Goal: Find specific page/section: Find specific page/section

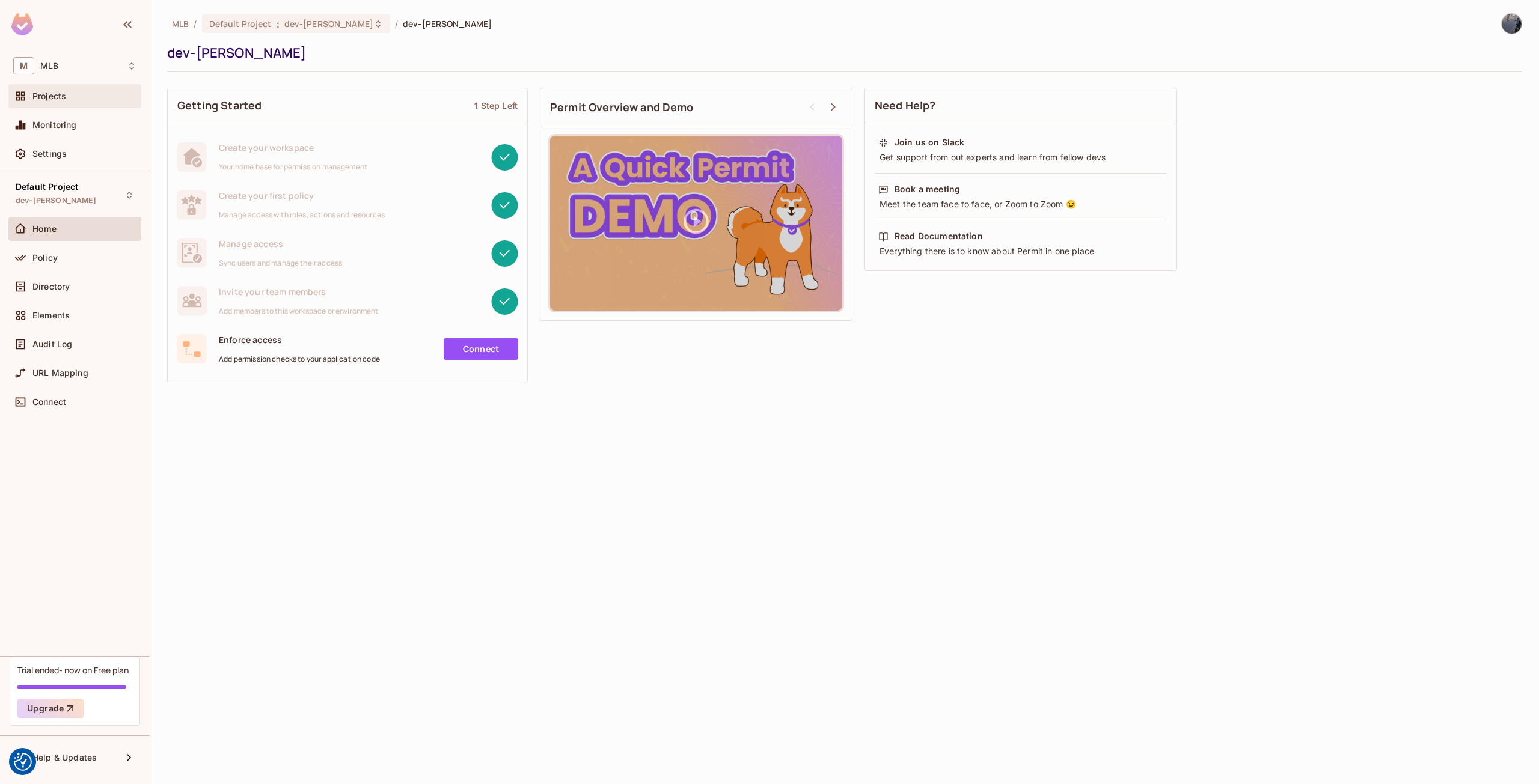
click at [58, 102] on div "Projects" at bounding box center [75, 96] width 123 height 14
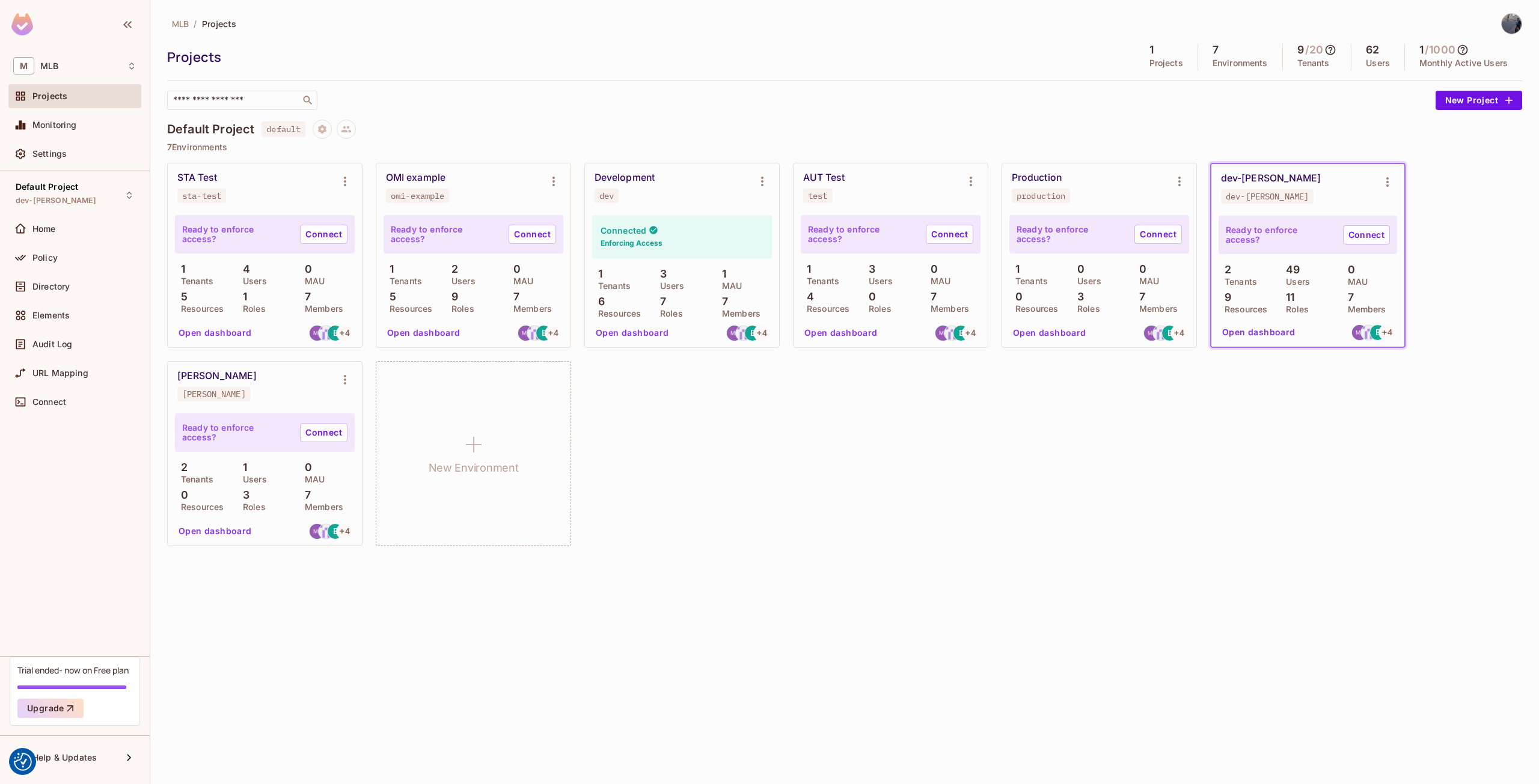
click at [1259, 338] on button "Open dashboard" at bounding box center [1259, 332] width 83 height 19
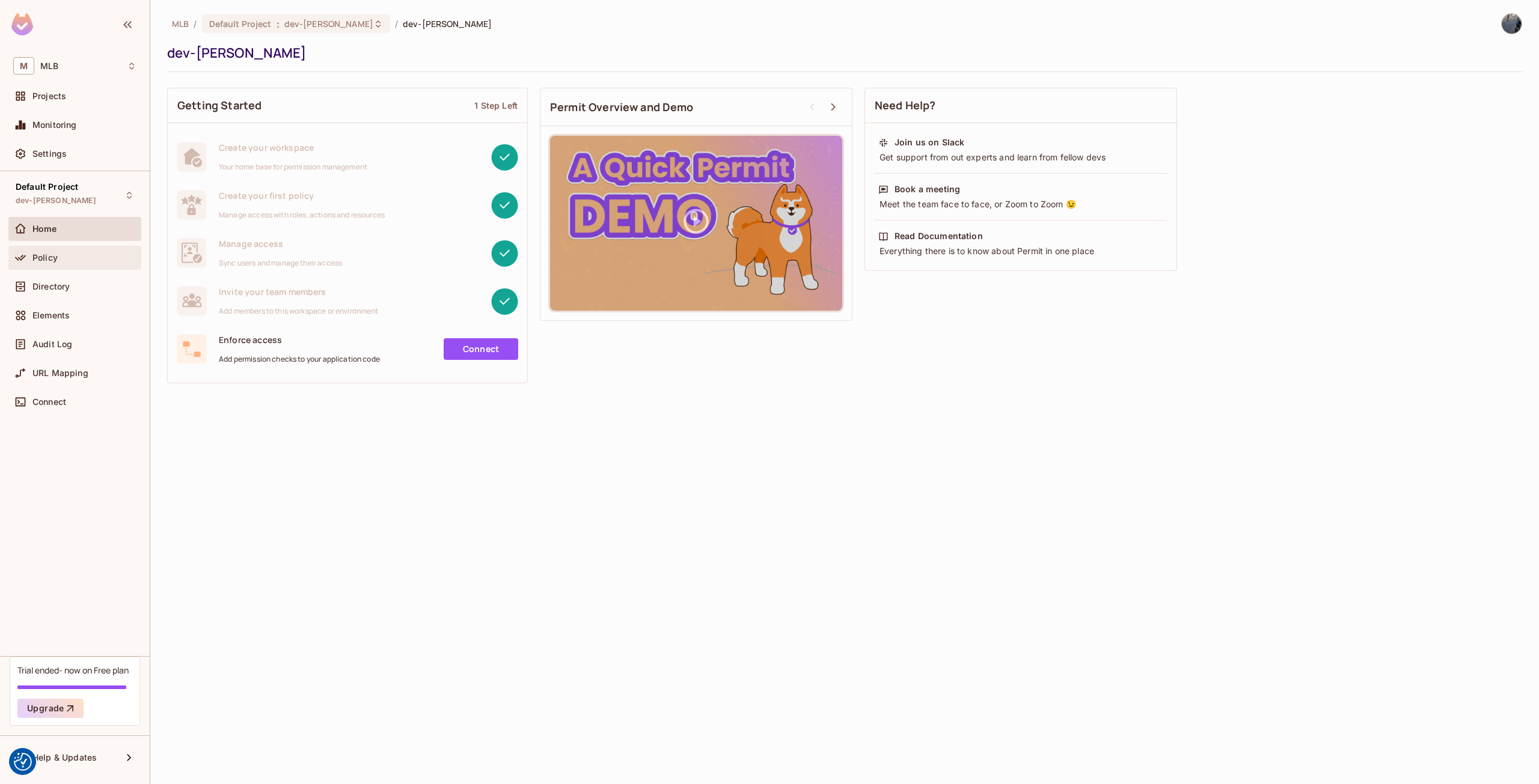
click at [65, 262] on div "Policy" at bounding box center [84, 258] width 104 height 10
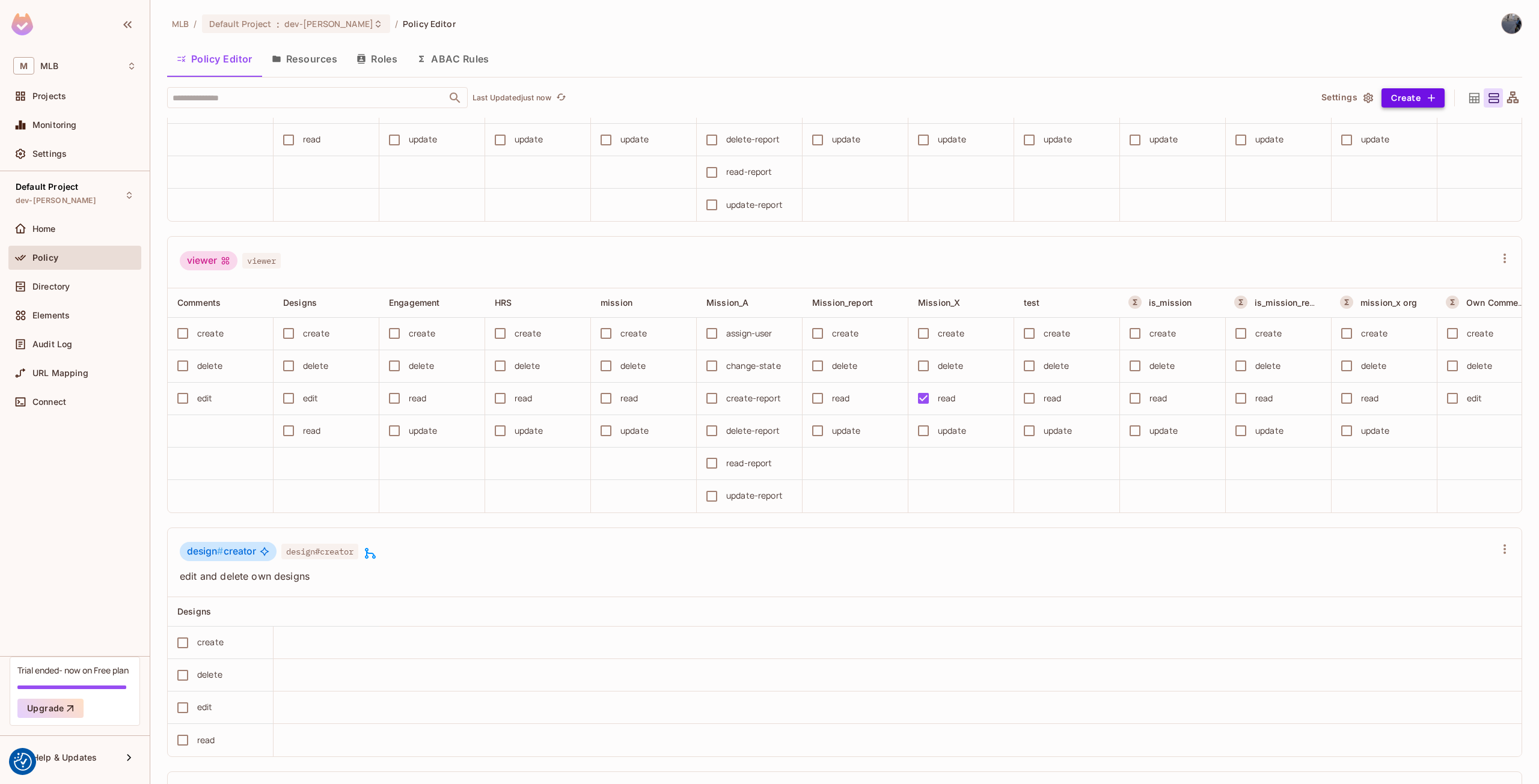
scroll to position [2044, 0]
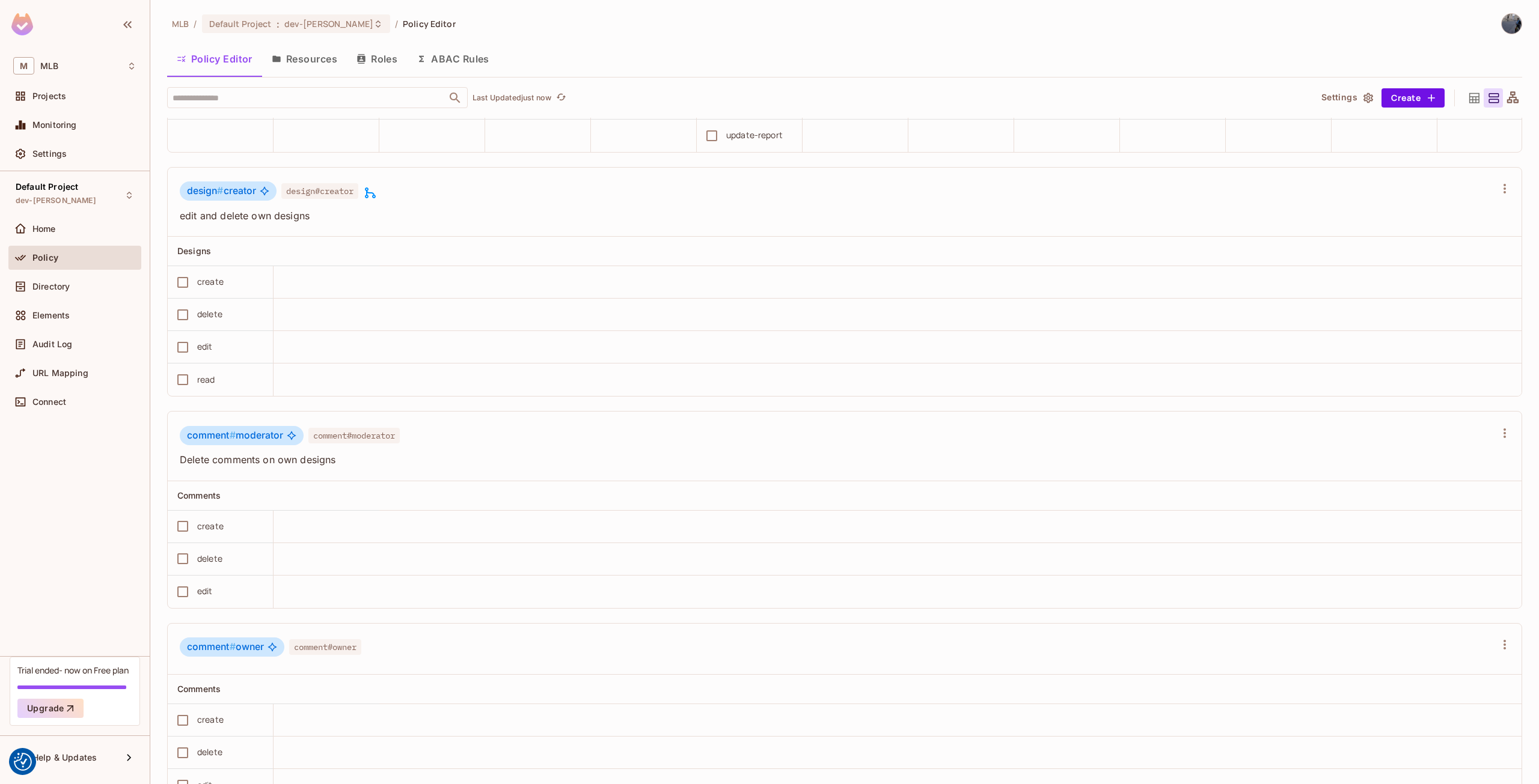
click at [1464, 103] on div at bounding box center [1474, 98] width 19 height 19
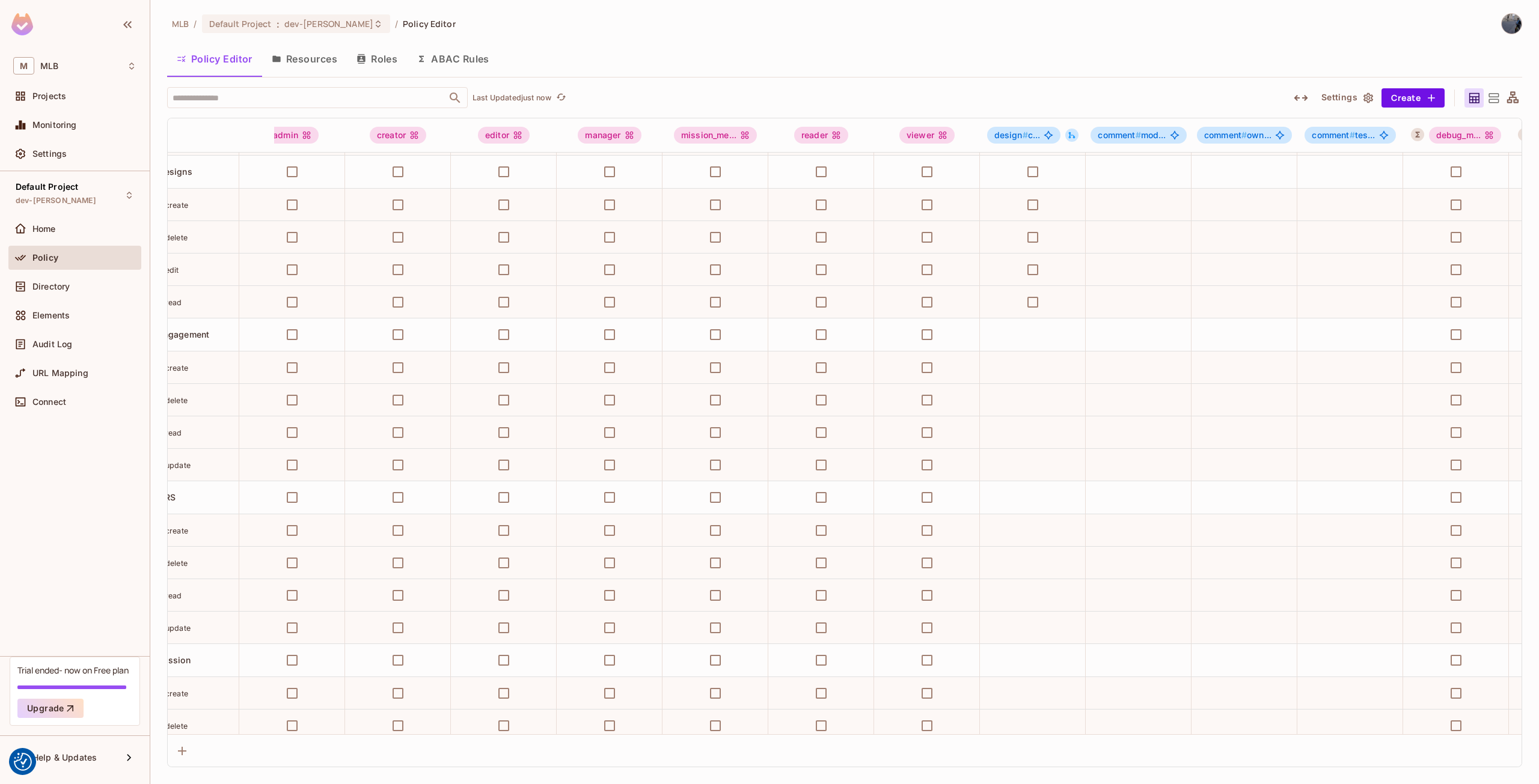
scroll to position [127, 0]
